Goal: Transaction & Acquisition: Obtain resource

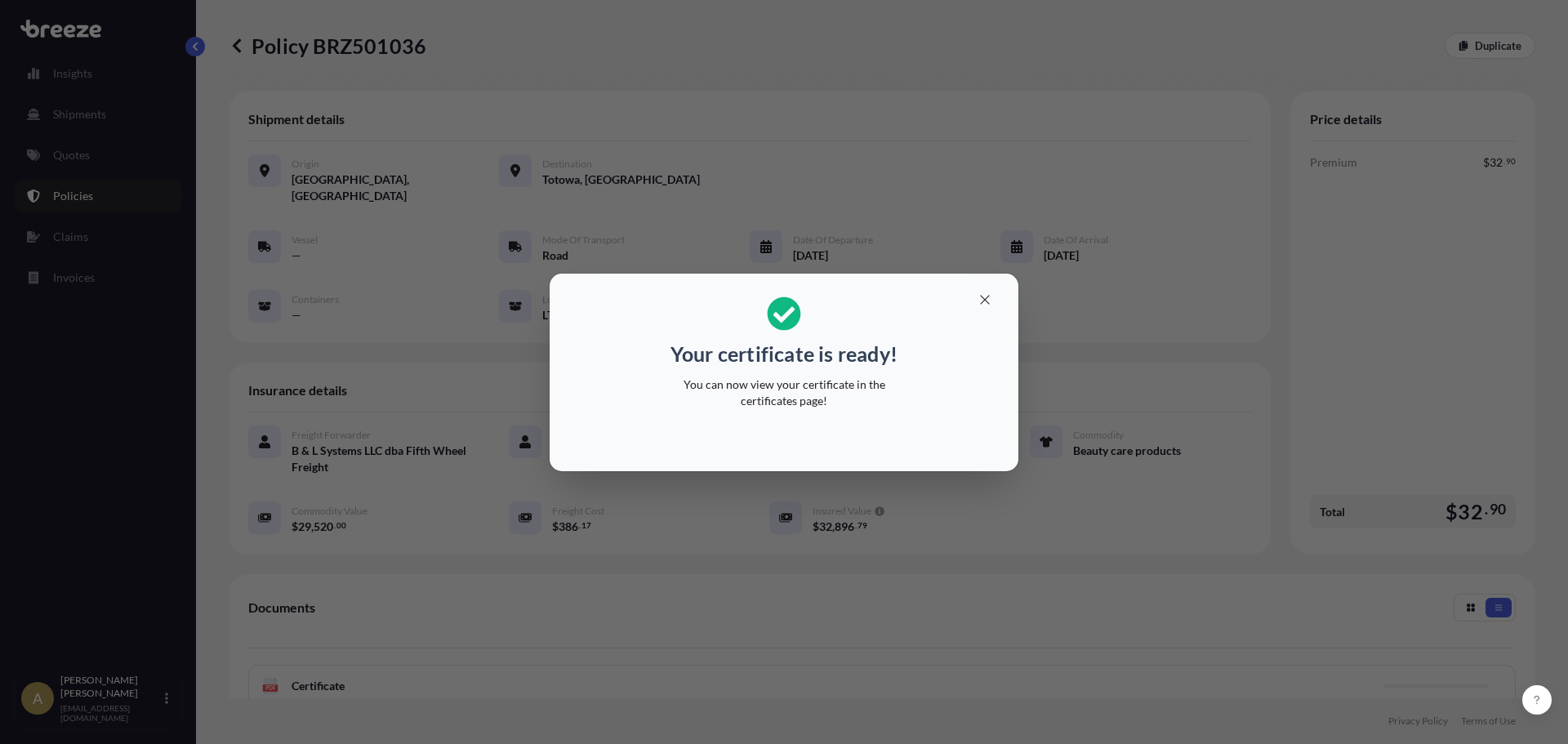
click at [965, 307] on h2 "Your certificate is ready! You can now view your certificate in the certificate…" at bounding box center [784, 353] width 442 height 132
click at [982, 302] on icon "button" at bounding box center [985, 299] width 9 height 9
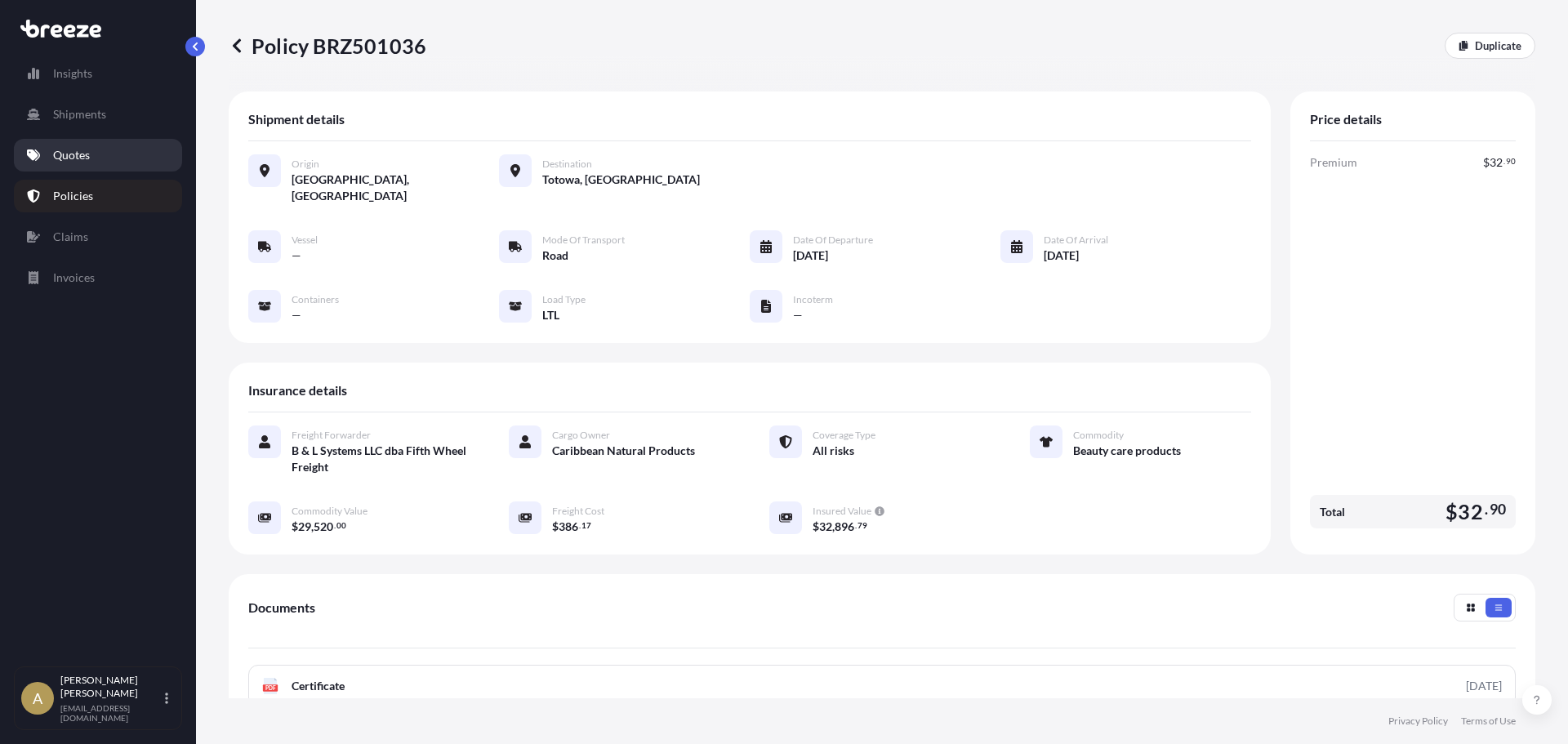
click at [102, 146] on link "Quotes" at bounding box center [98, 156] width 168 height 33
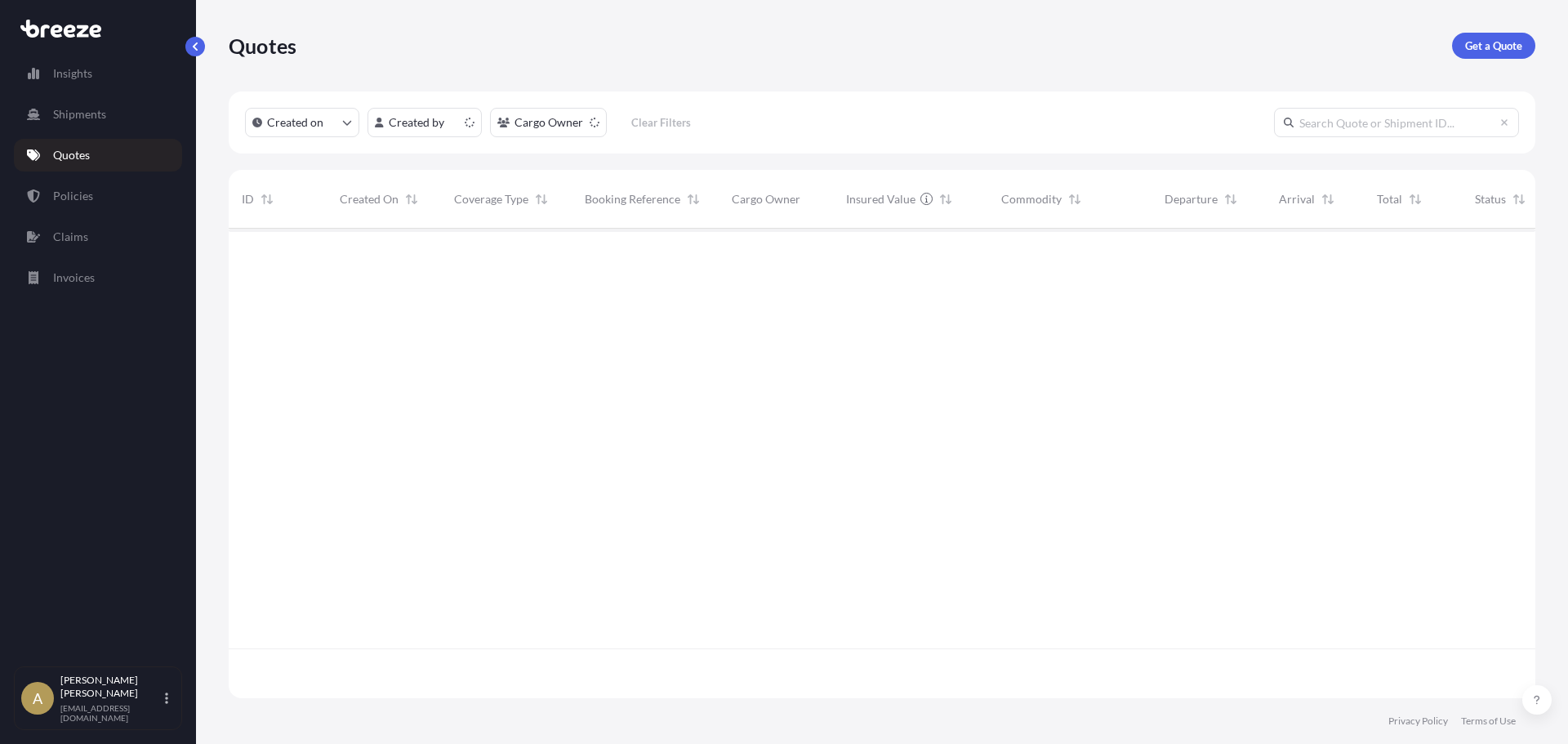
scroll to position [467, 1295]
click at [1492, 37] on link "Get a Quote" at bounding box center [1493, 46] width 83 height 26
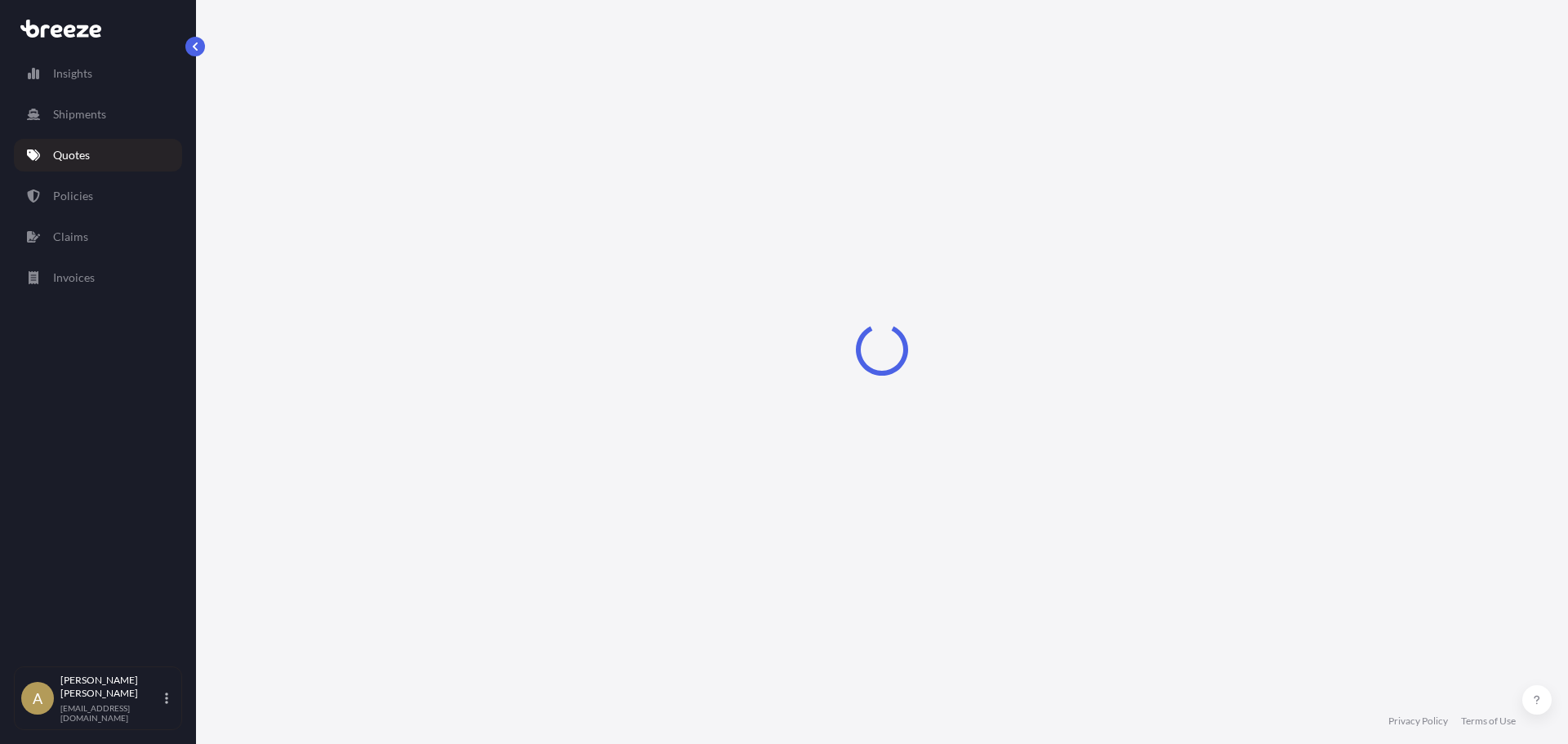
select select "Sea"
select select "1"
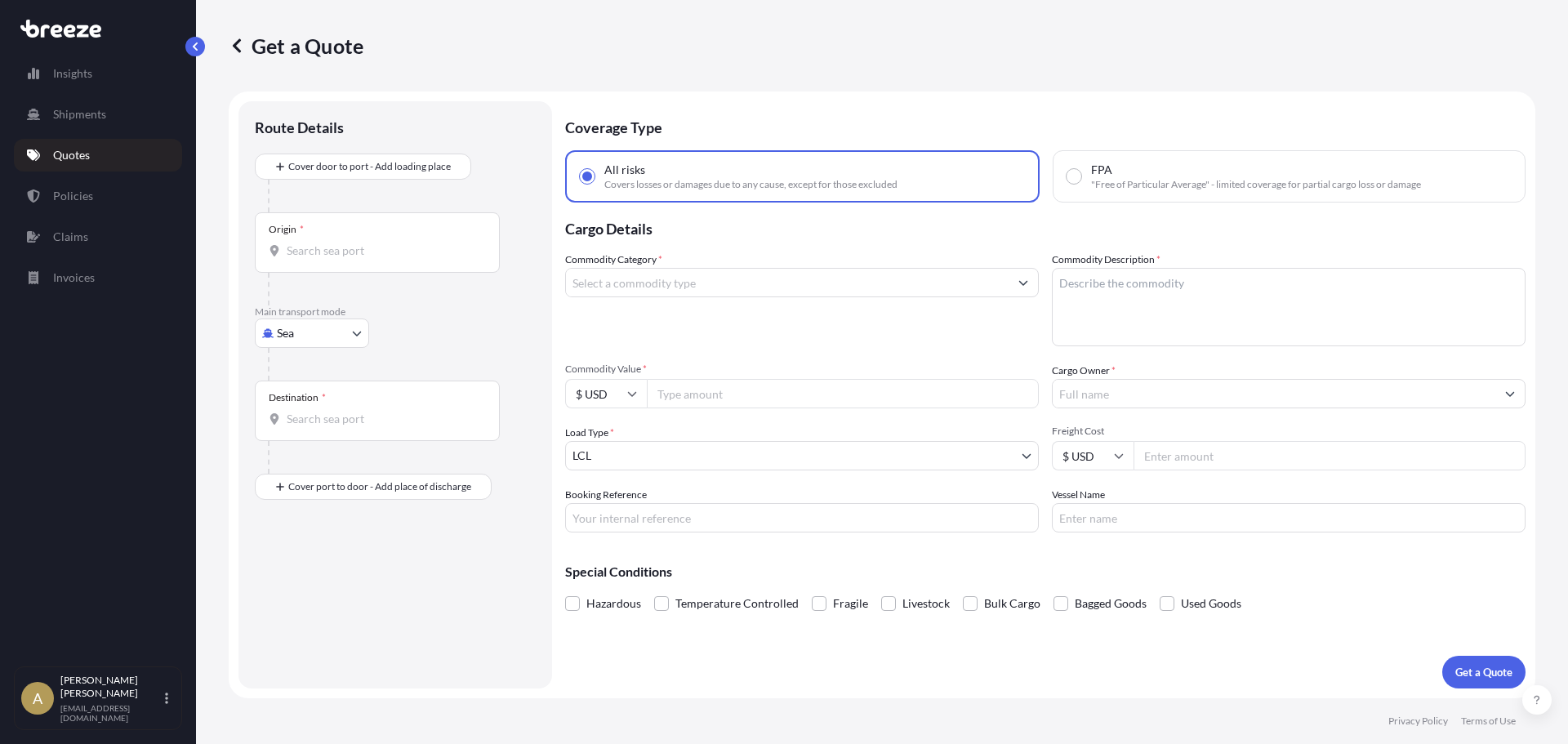
click at [681, 284] on input "Commodity Category *" at bounding box center [787, 283] width 442 height 29
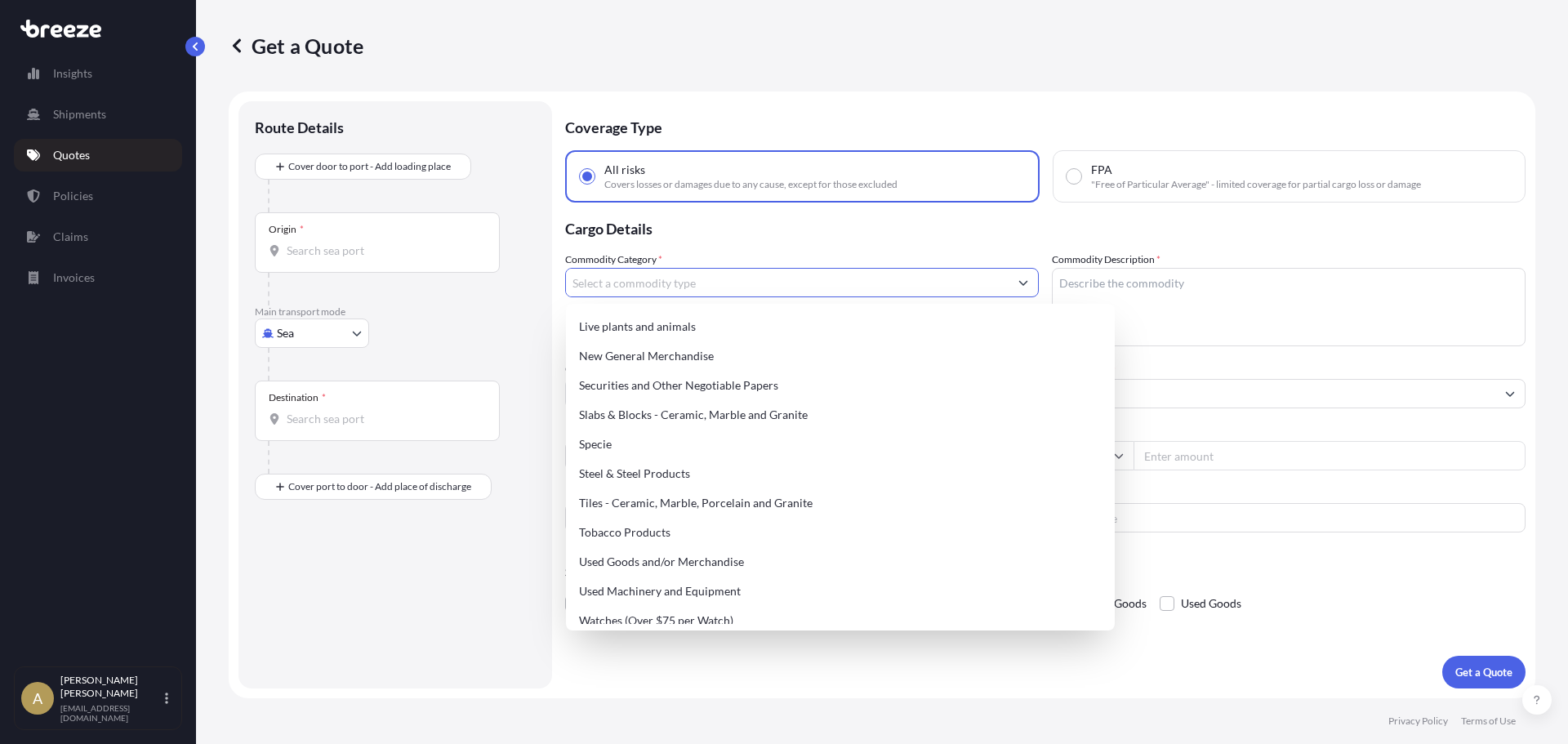
scroll to position [686, 0]
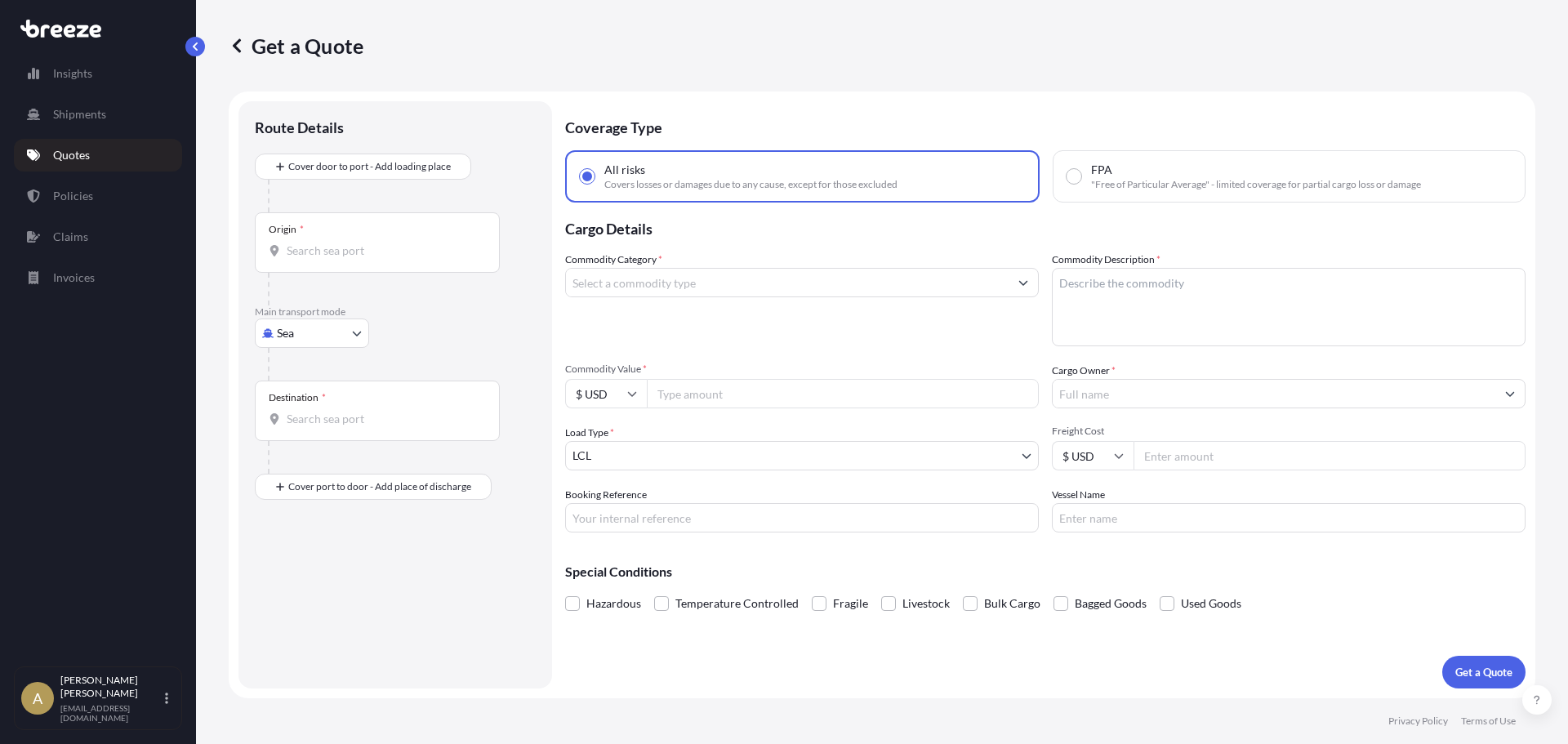
click at [908, 187] on div "All risks Covers losses or damages due to any cause, except for those excluded" at bounding box center [802, 176] width 474 height 52
click at [887, 296] on input "Commodity Category *" at bounding box center [787, 283] width 442 height 29
click at [702, 280] on input "Commodity Category *" at bounding box center [787, 283] width 442 height 29
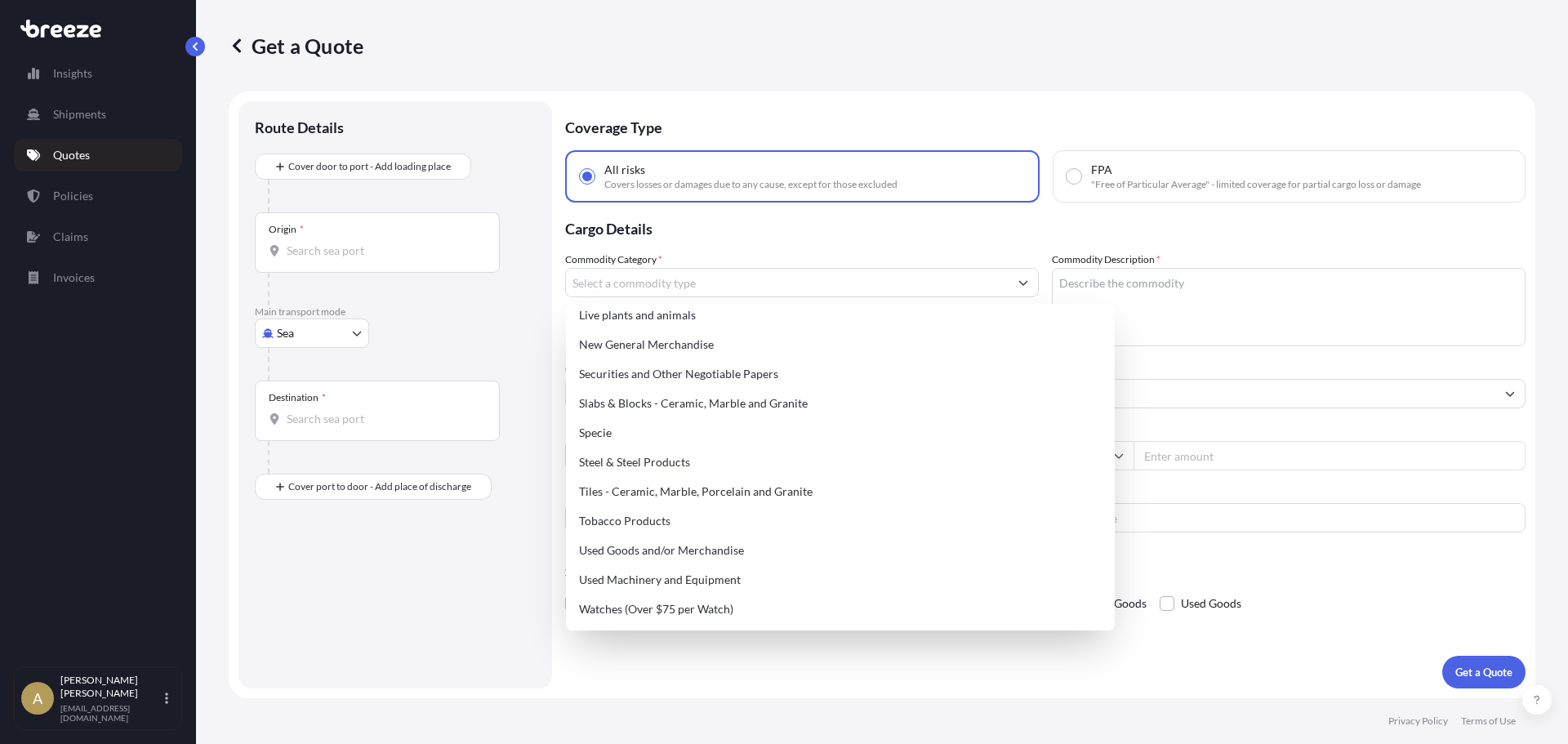
drag, startPoint x: 1391, startPoint y: 636, endPoint x: 1417, endPoint y: 633, distance: 26.2
click at [1392, 635] on div "Coverage Type All risks Covers losses or damages due to any cause, except for t…" at bounding box center [1046, 395] width 961 height 588
